Goal: Task Accomplishment & Management: Use online tool/utility

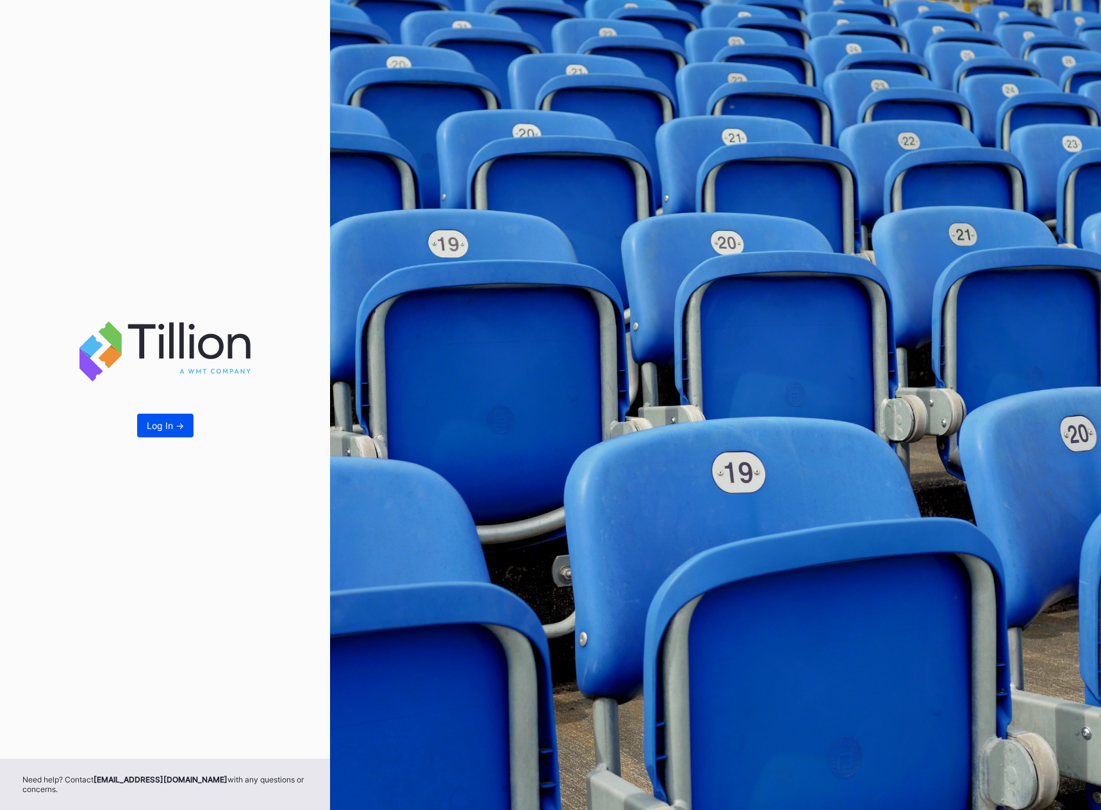
click at [158, 424] on div "Log In ->" at bounding box center [165, 425] width 37 height 11
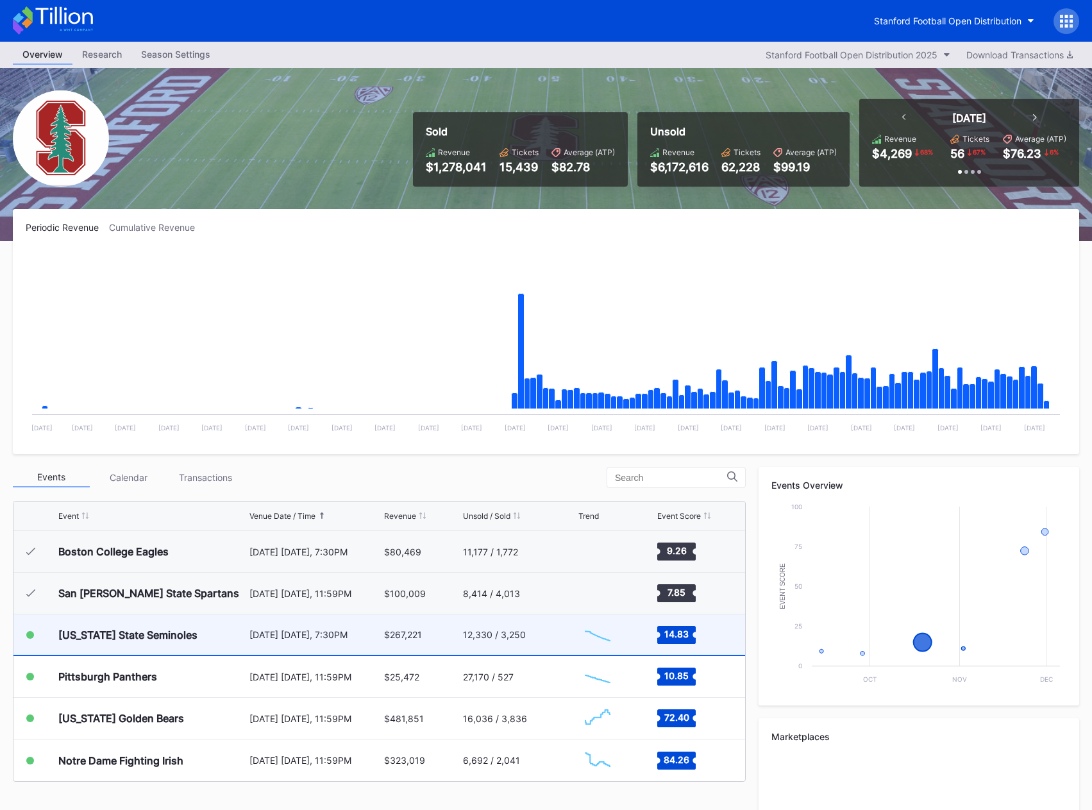
click at [163, 634] on div "[US_STATE] State Seminoles" at bounding box center [127, 634] width 139 height 13
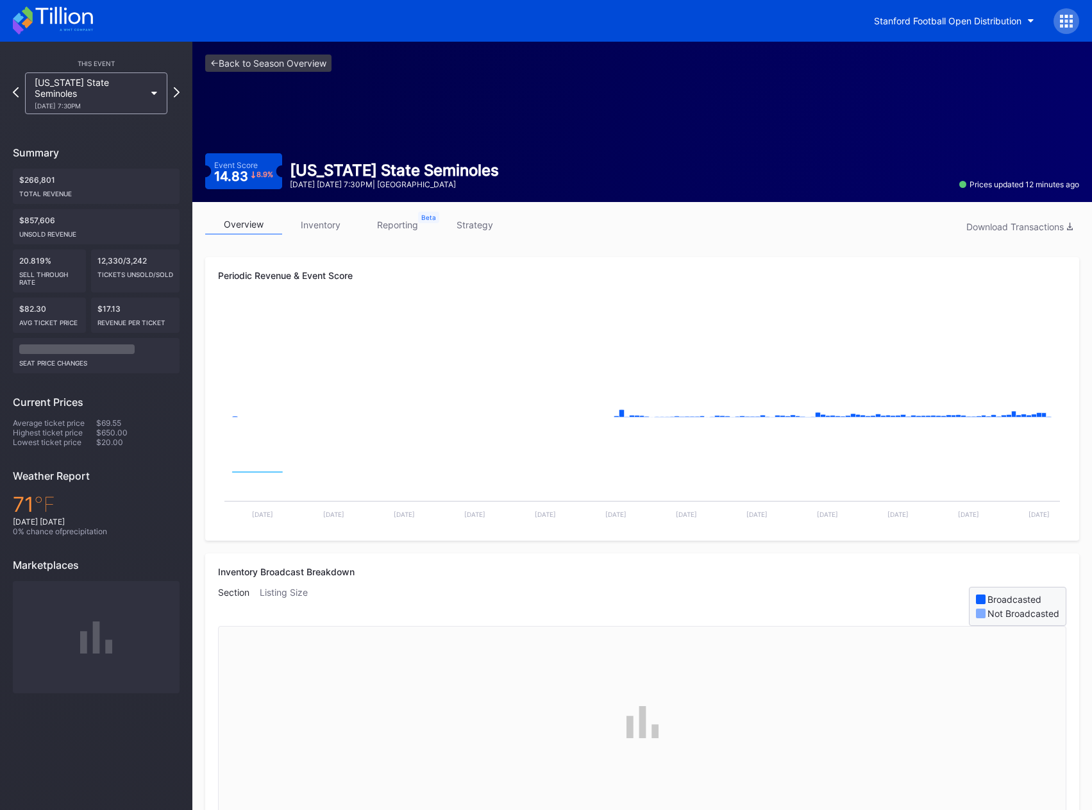
click at [331, 217] on link "inventory" at bounding box center [320, 225] width 77 height 20
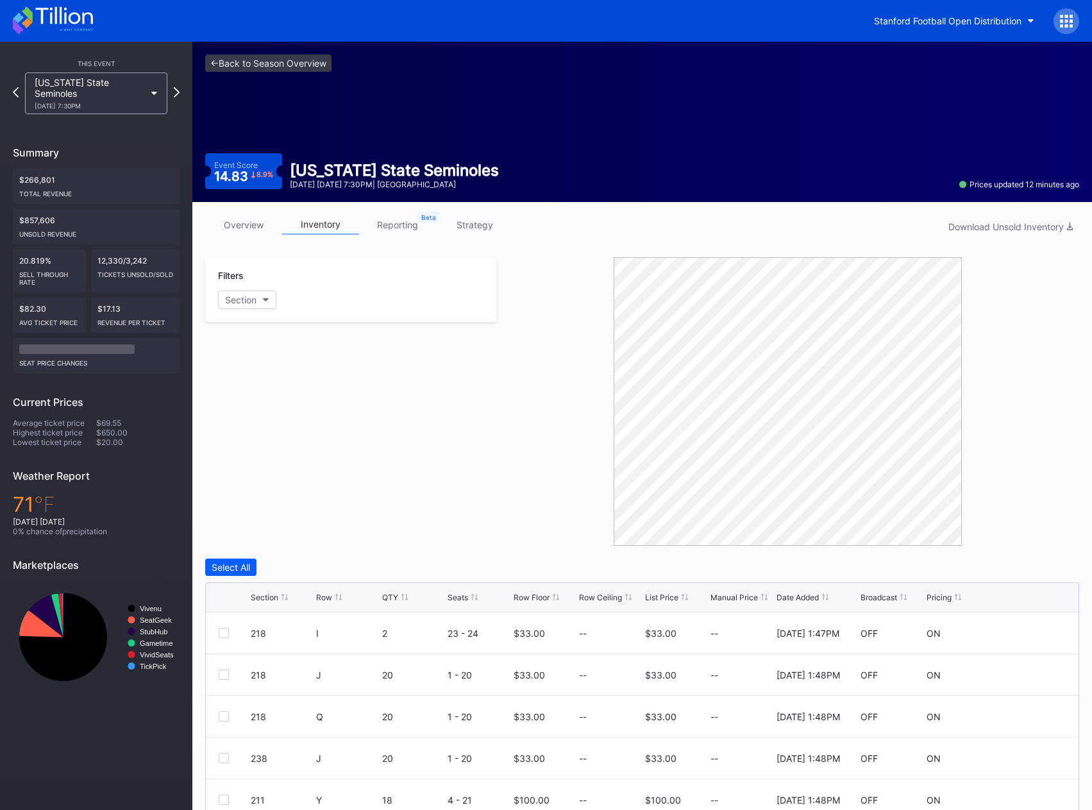
scroll to position [139, 0]
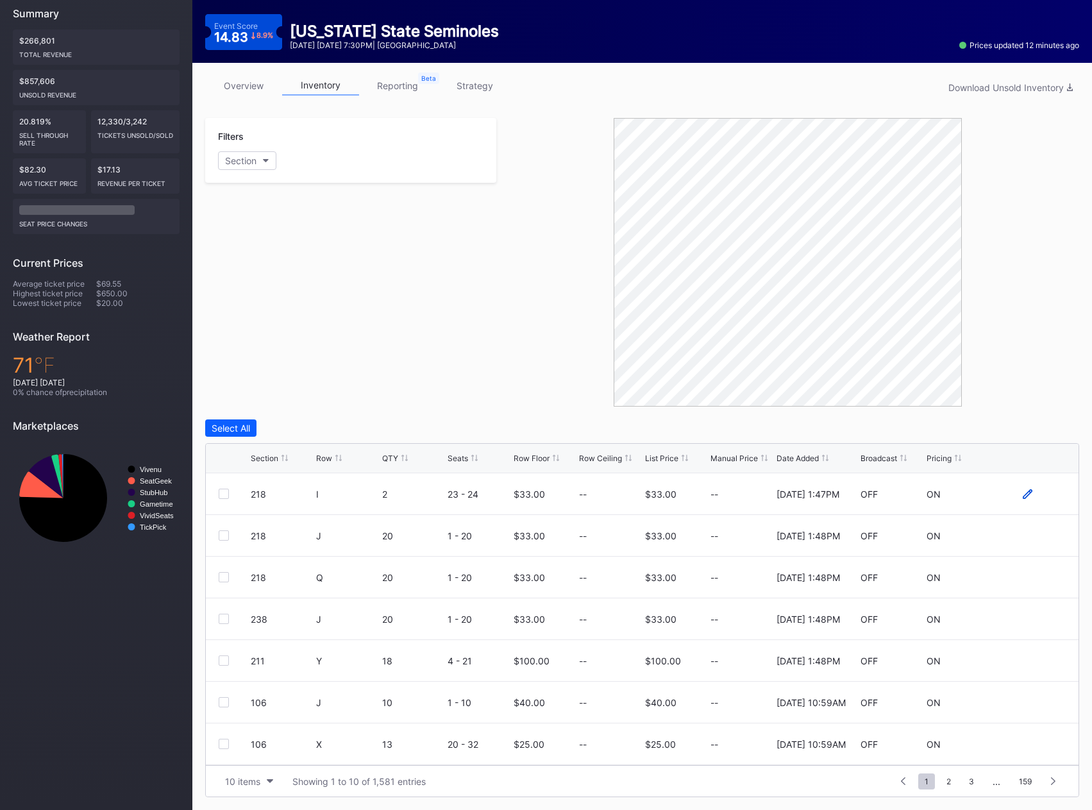
click at [1022, 492] on icon at bounding box center [1027, 493] width 10 height 10
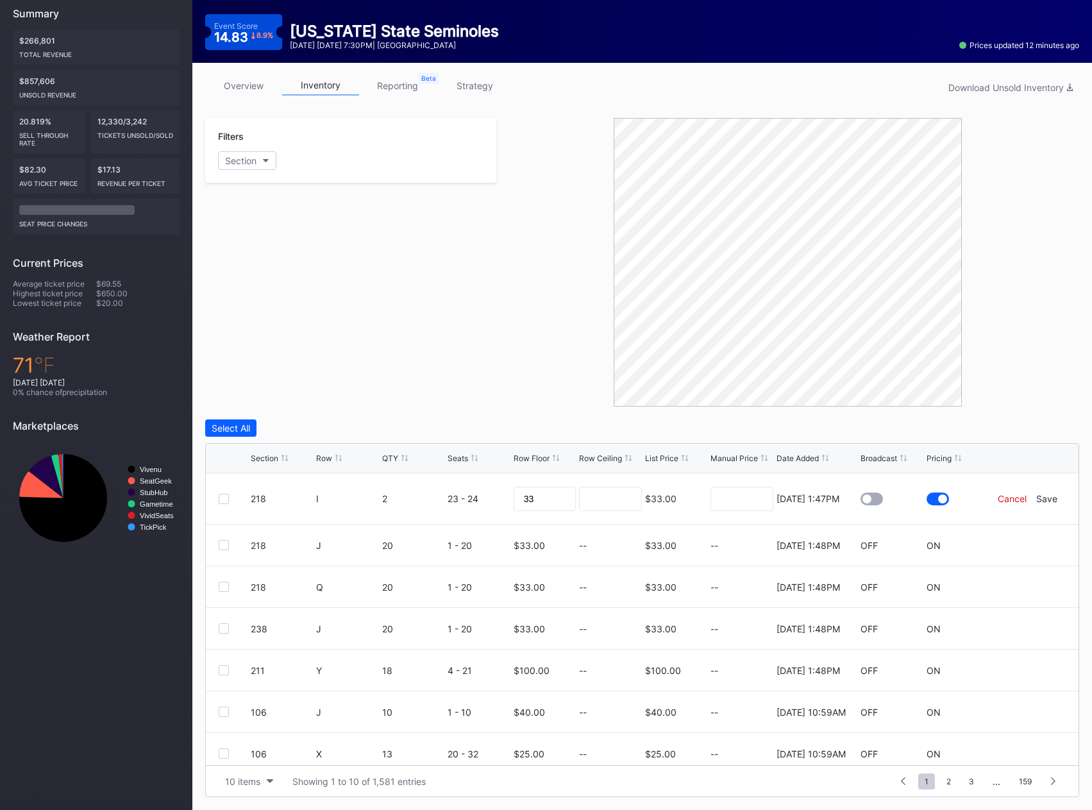
click at [999, 499] on div "Cancel" at bounding box center [1011, 498] width 29 height 11
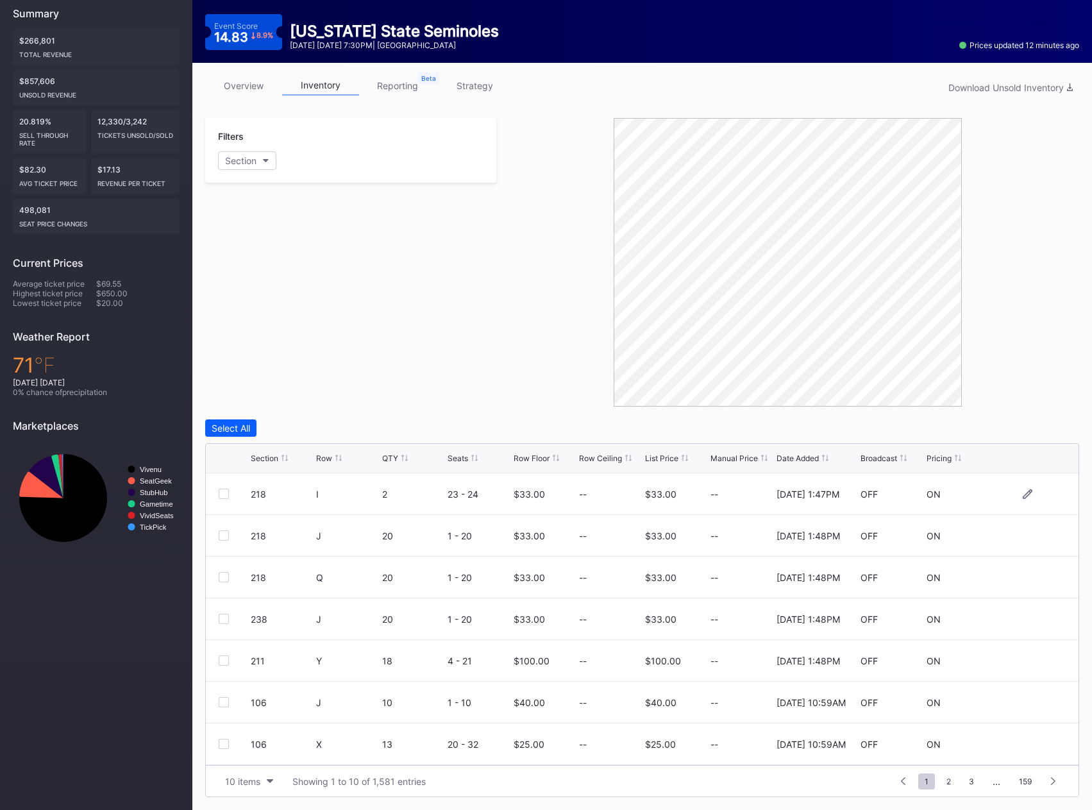
click at [676, 457] on div "List Price" at bounding box center [661, 458] width 33 height 10
click at [253, 773] on button "10 items" at bounding box center [249, 780] width 61 height 17
click at [262, 760] on div "200 items" at bounding box center [249, 749] width 61 height 24
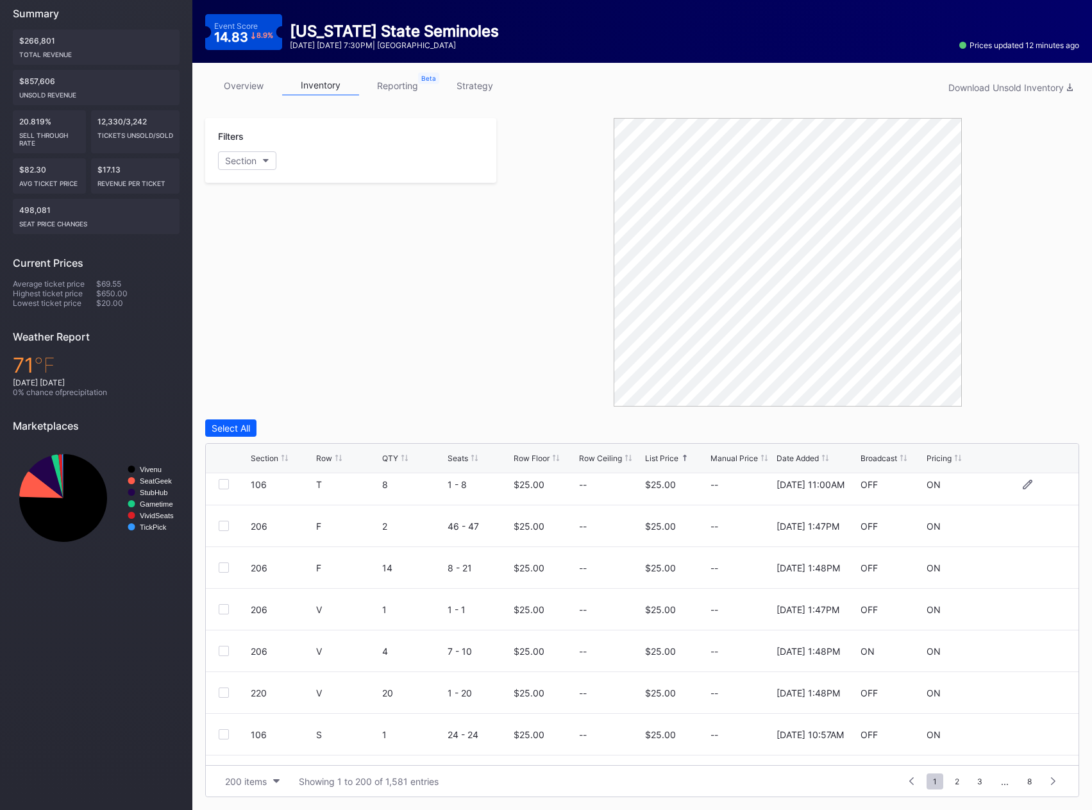
scroll to position [0, 0]
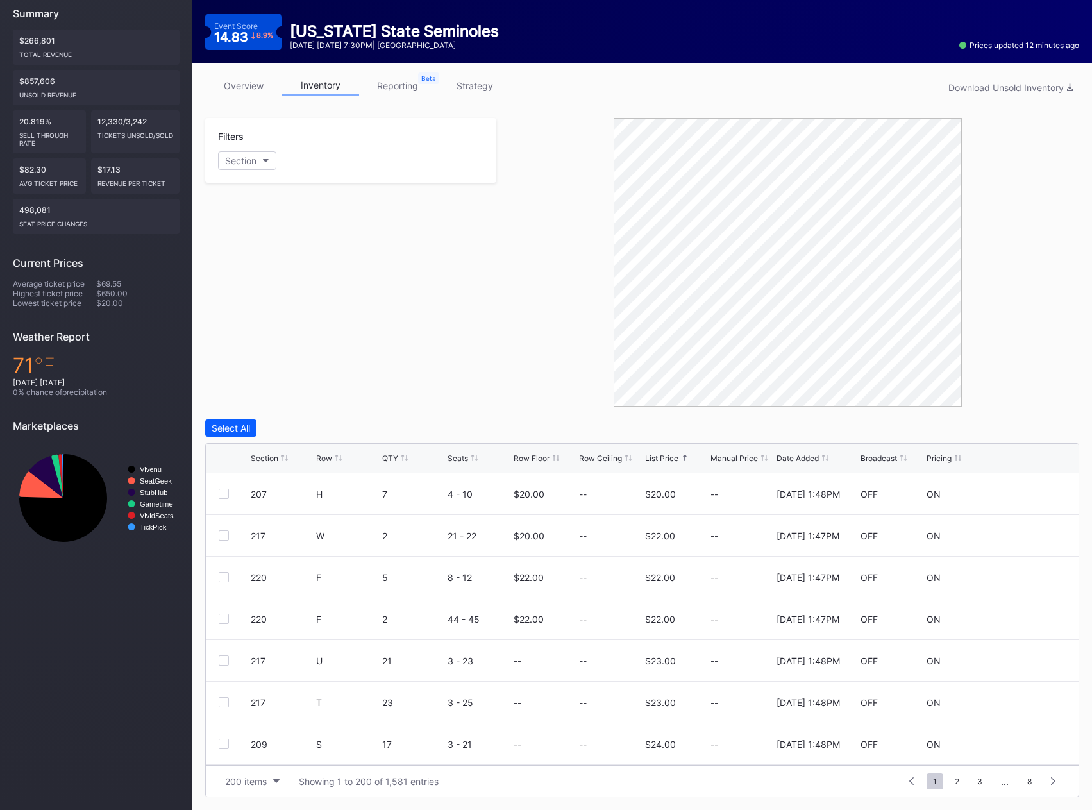
click at [662, 458] on div "List Price" at bounding box center [661, 458] width 33 height 10
click at [670, 456] on div "List Price" at bounding box center [661, 458] width 33 height 10
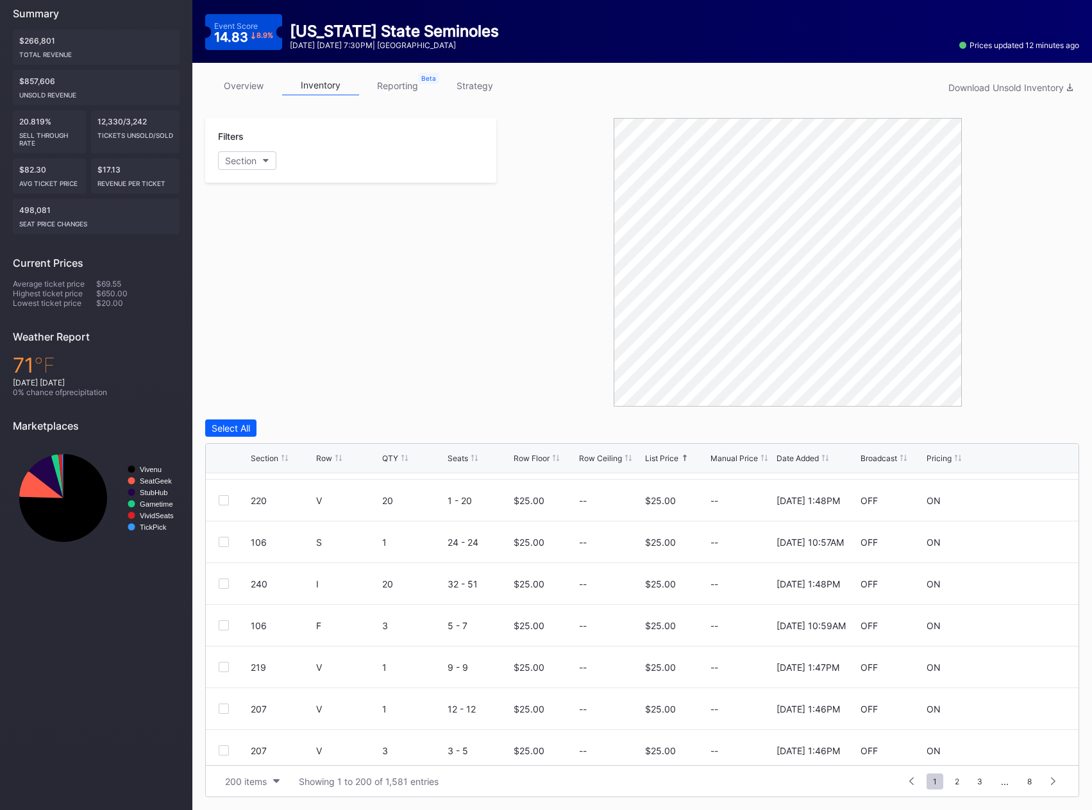
scroll to position [385, 0]
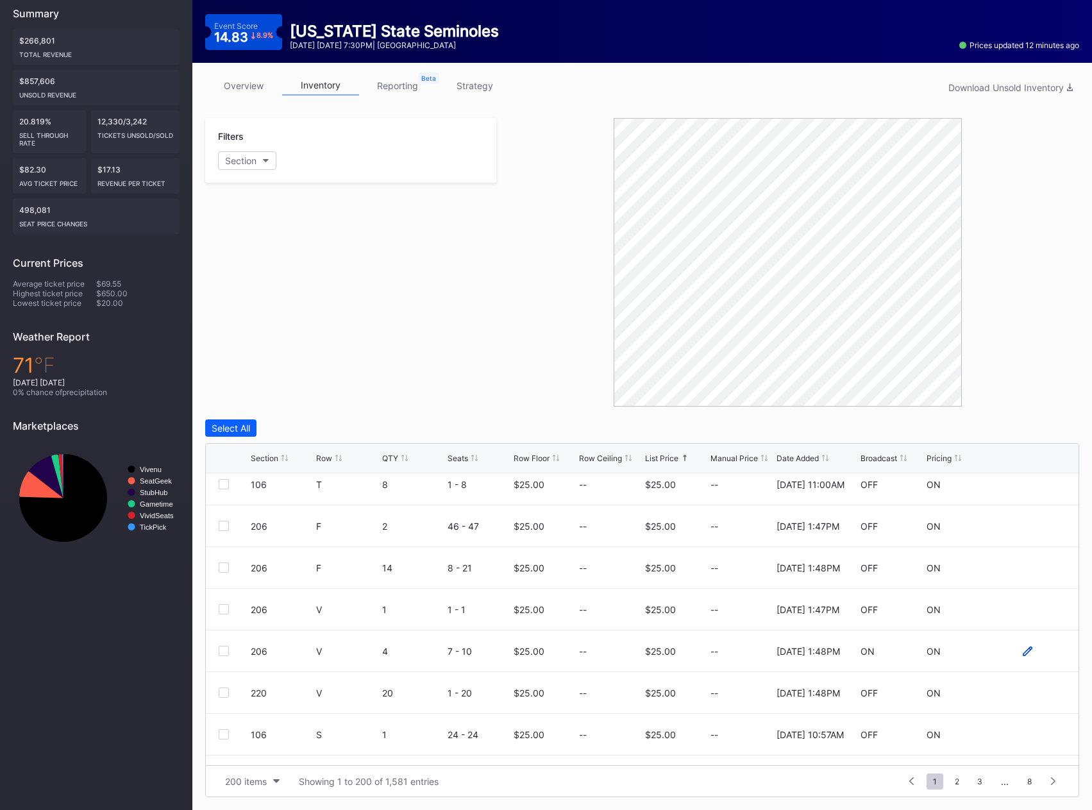
click at [1022, 653] on icon at bounding box center [1027, 651] width 10 height 10
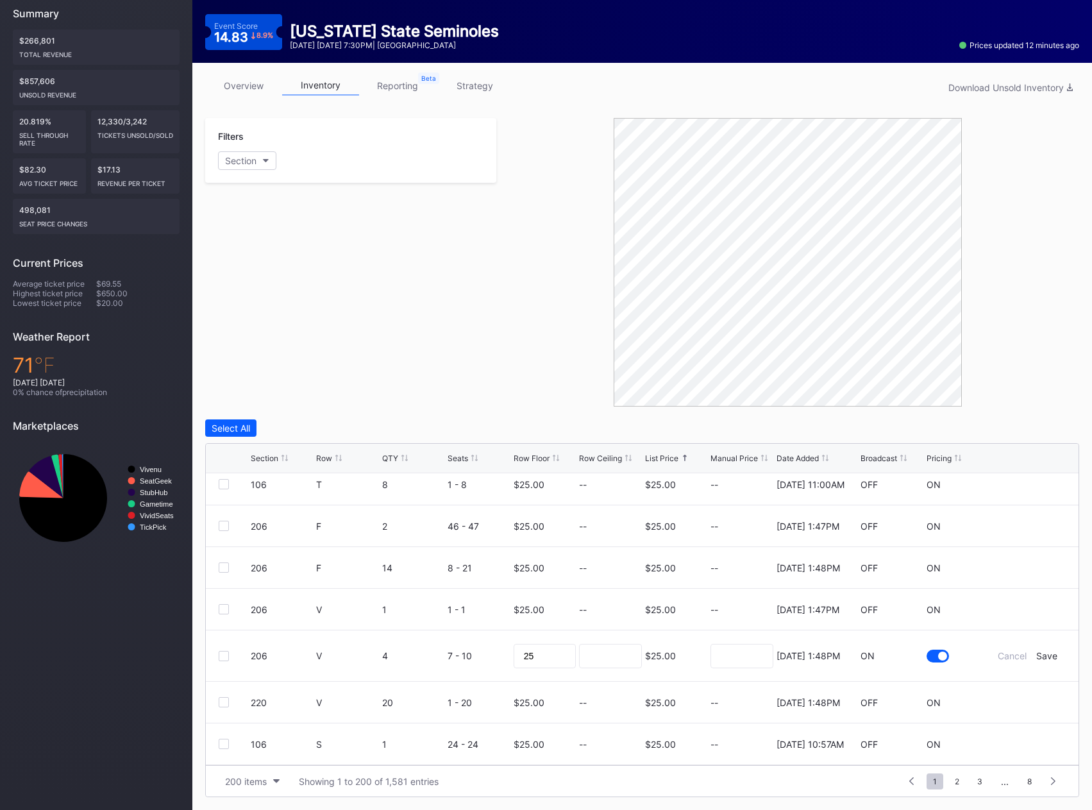
click at [860, 655] on div "ON" at bounding box center [867, 655] width 14 height 11
click at [1022, 607] on icon at bounding box center [1027, 609] width 10 height 10
click at [1009, 618] on div "Cancel" at bounding box center [1011, 613] width 29 height 11
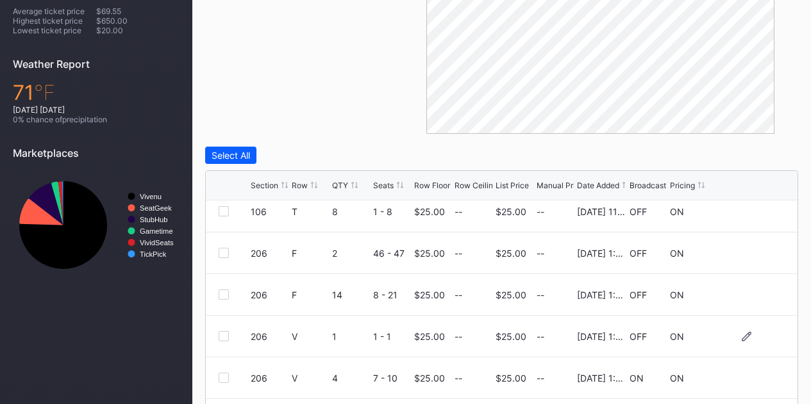
scroll to position [219, 0]
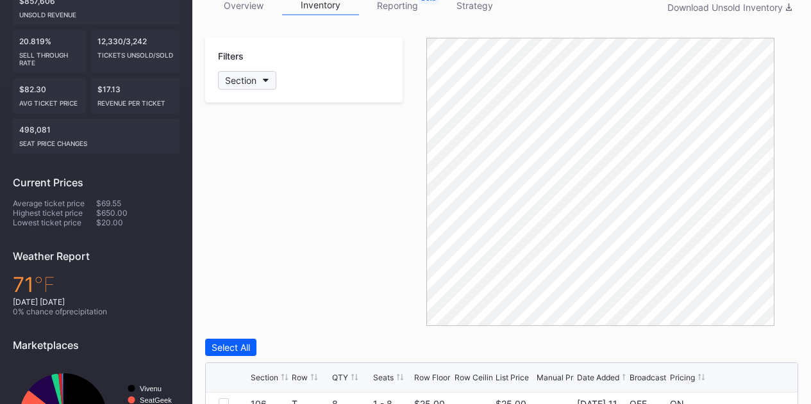
click at [262, 84] on button "Section" at bounding box center [247, 80] width 58 height 19
type input "132"
click at [233, 150] on div at bounding box center [233, 152] width 10 height 10
click at [317, 202] on div "Filters 1 Selected" at bounding box center [303, 182] width 197 height 288
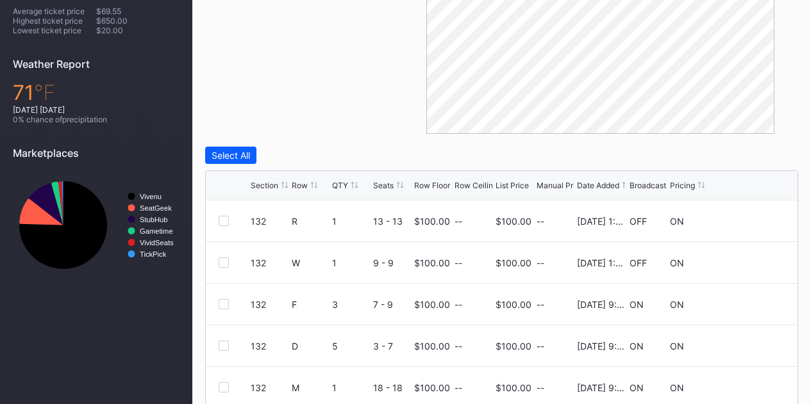
click at [301, 187] on div "Row" at bounding box center [300, 186] width 16 height 10
click at [742, 220] on icon at bounding box center [747, 221] width 10 height 10
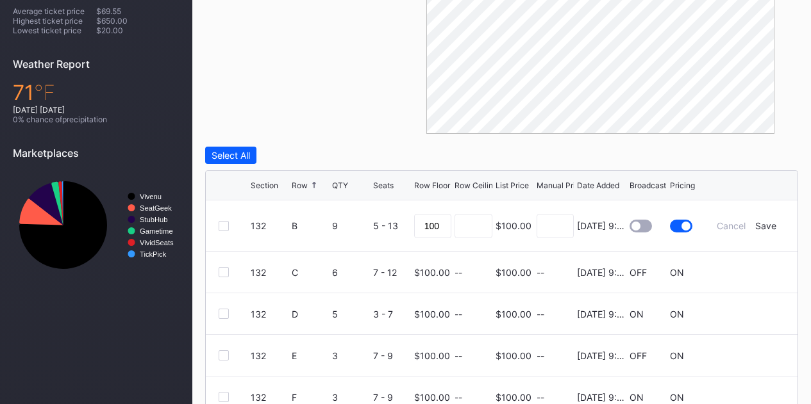
click at [636, 226] on div at bounding box center [640, 226] width 22 height 13
click at [758, 229] on div "Save" at bounding box center [765, 225] width 21 height 11
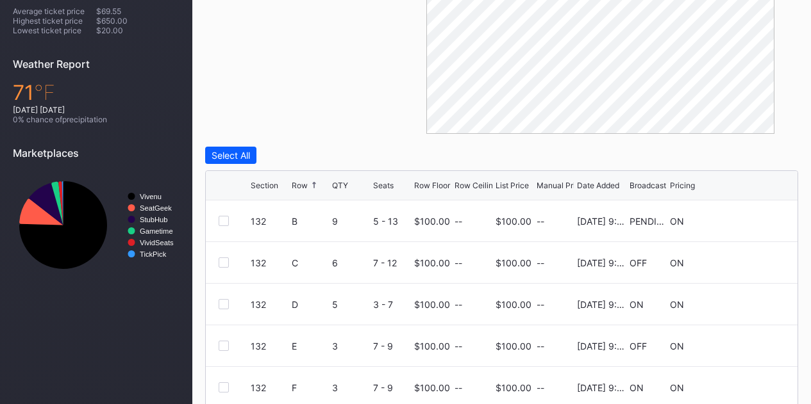
scroll to position [219, 0]
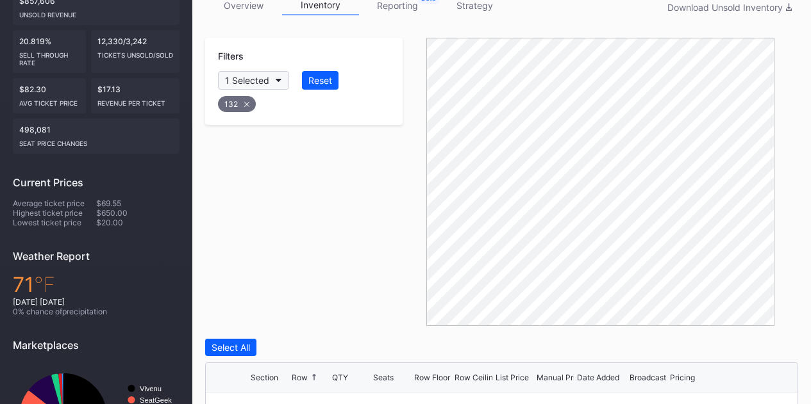
click at [262, 81] on div "1 Selected" at bounding box center [247, 80] width 44 height 11
type input "133"
click at [231, 149] on div at bounding box center [233, 152] width 10 height 10
click at [250, 103] on div "132" at bounding box center [237, 104] width 38 height 16
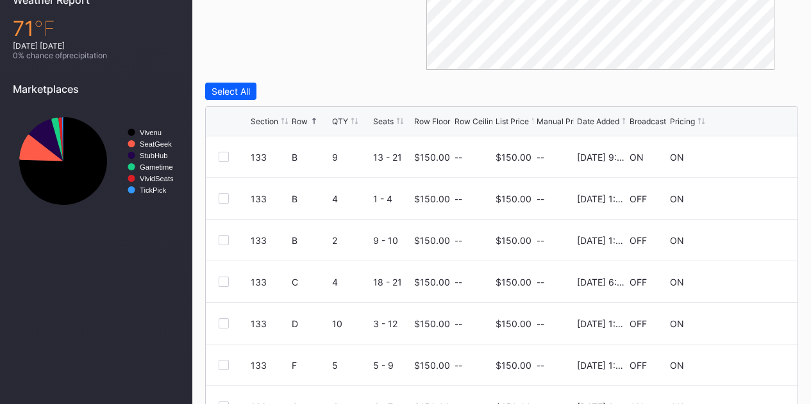
click at [292, 120] on div "Row" at bounding box center [300, 122] width 16 height 10
click at [306, 119] on div "Row" at bounding box center [300, 122] width 16 height 10
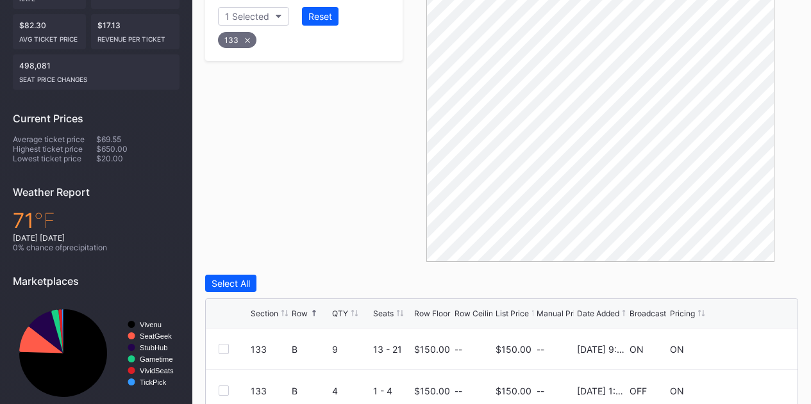
click at [251, 42] on div "133" at bounding box center [237, 40] width 38 height 16
click at [249, 21] on div "Section" at bounding box center [240, 16] width 31 height 11
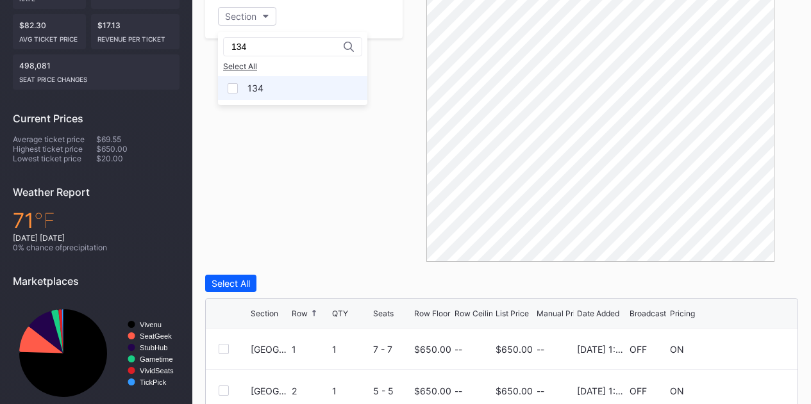
type input "134"
click at [233, 88] on div at bounding box center [233, 88] width 10 height 10
click at [266, 226] on div "Filters 1 Selected" at bounding box center [303, 118] width 197 height 288
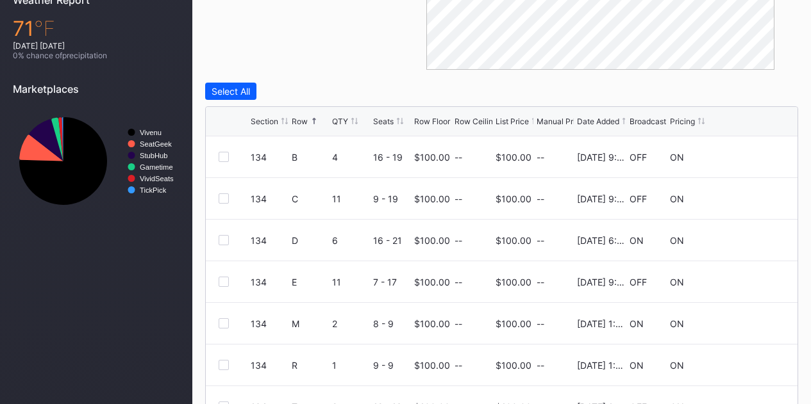
scroll to position [540, 0]
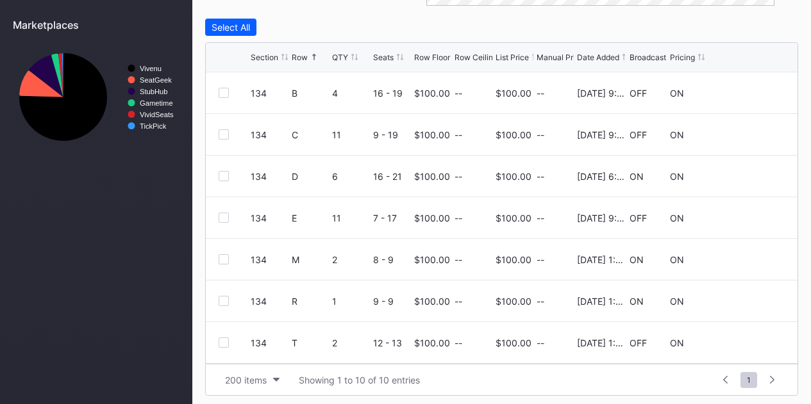
click at [295, 53] on div "Row" at bounding box center [300, 58] width 16 height 10
click at [304, 60] on div "Row" at bounding box center [300, 58] width 16 height 10
click at [742, 92] on icon at bounding box center [747, 93] width 10 height 10
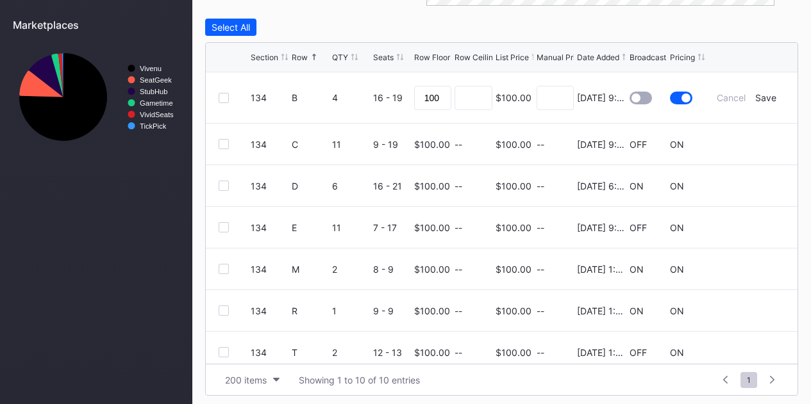
click at [633, 96] on div at bounding box center [640, 98] width 22 height 13
click at [765, 97] on div "Save" at bounding box center [765, 97] width 21 height 11
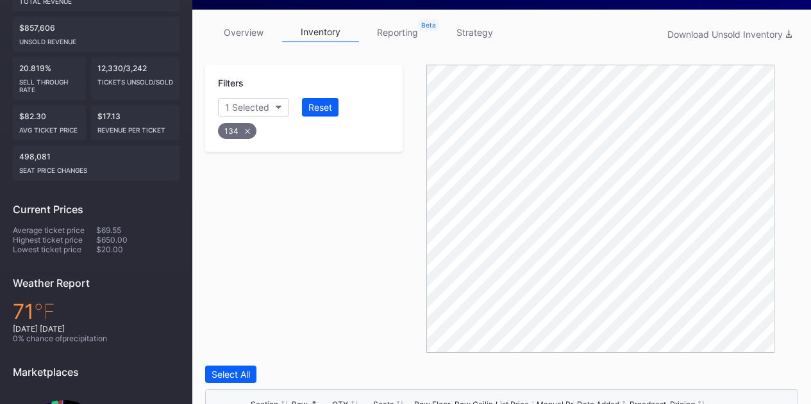
scroll to position [0, 0]
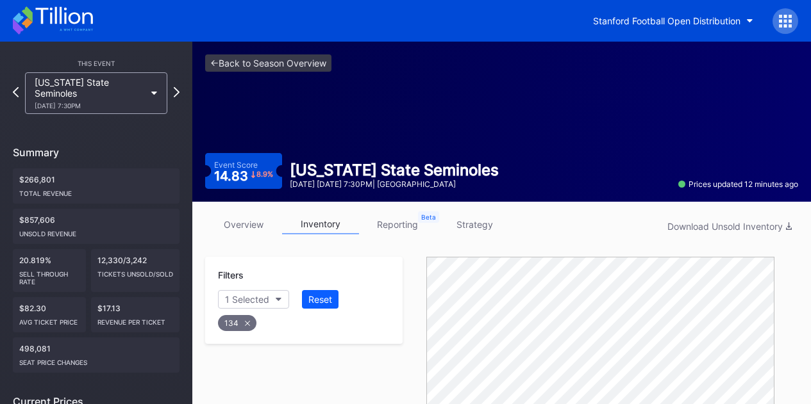
click at [74, 19] on icon at bounding box center [53, 20] width 80 height 28
